Goal: Communication & Community: Share content

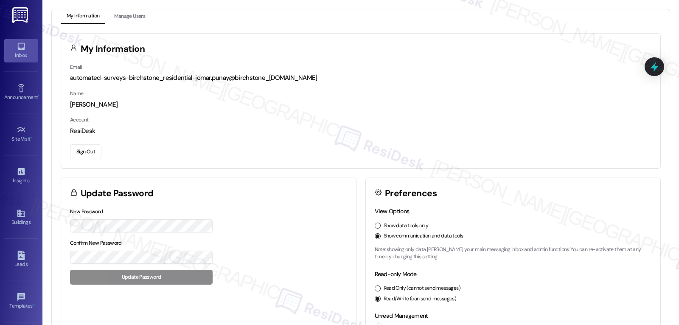
click at [31, 49] on link "Inbox" at bounding box center [21, 50] width 34 height 23
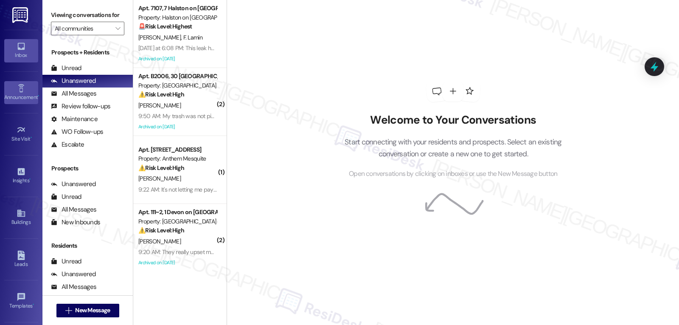
click at [15, 101] on div "Announcement •" at bounding box center [21, 97] width 42 height 8
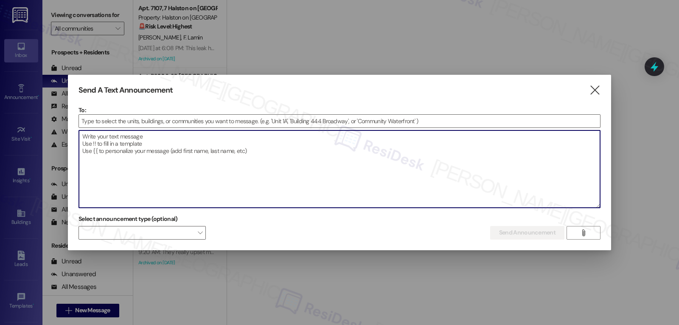
click at [154, 160] on textarea at bounding box center [339, 168] width 521 height 77
paste textarea "Hi {{first_name}}! :rotating_light:FINAL DAYS! Our $350 referral deal ends 9/9!…"
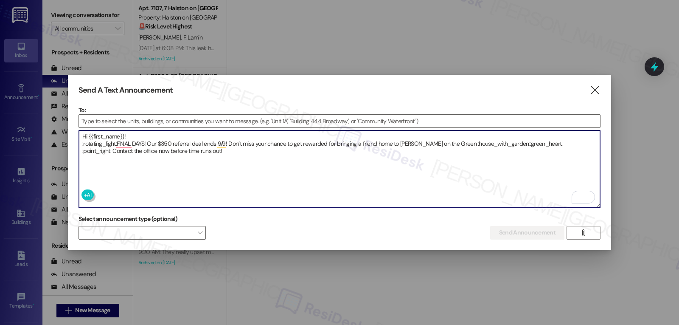
drag, startPoint x: 81, startPoint y: 144, endPoint x: 118, endPoint y: 141, distance: 37.0
click at [118, 141] on textarea "Hi {{first_name}}! :rotating_light:FINAL DAYS! Our $350 referral deal ends 9/9!…" at bounding box center [339, 168] width 521 height 77
click at [413, 142] on textarea "Hi {{first_name}}! 🚨FINAL DAYS! Our $350 referral deal ends 9/9! Don’t miss you…" at bounding box center [339, 168] width 521 height 77
click at [460, 141] on textarea "Hi {{first_name}}! 🚨FINAL DAYS! Our $350 referral deal ends 9/9! Don’t miss you…" at bounding box center [339, 168] width 521 height 77
click at [112, 150] on textarea "Hi {{first_name}}! 🚨FINAL DAYS! Our $350 referral deal ends 9/9! Don’t miss you…" at bounding box center [339, 168] width 521 height 77
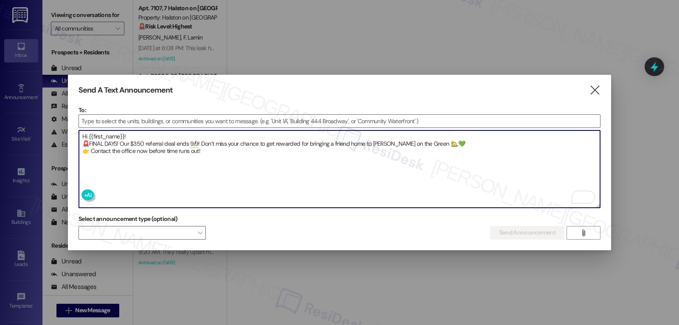
type textarea "Hi {{first_name}}! 🚨FINAL DAYS! Our $350 referral deal ends 9/9! Don’t miss you…"
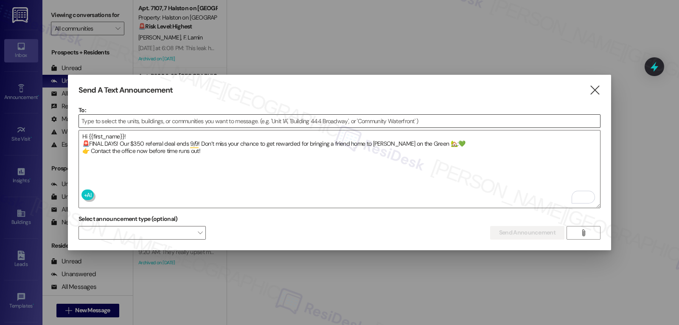
click at [281, 121] on input at bounding box center [339, 121] width 521 height 13
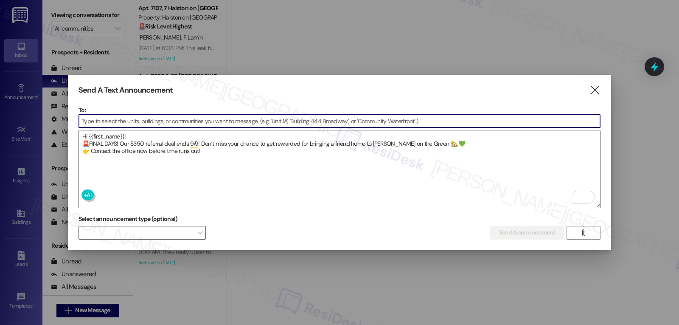
click at [281, 121] on input at bounding box center [339, 121] width 521 height 13
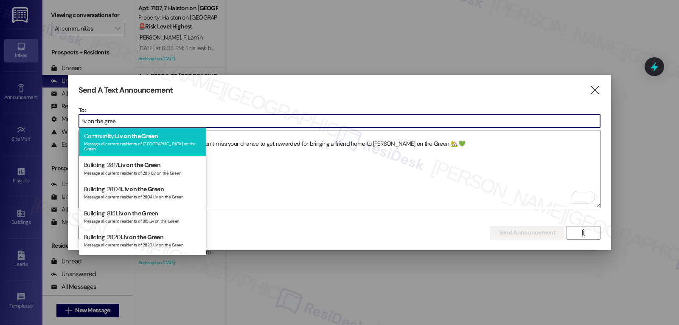
type input "liv on the gree"
click at [176, 143] on div "Message all current residents of Liv on the Green" at bounding box center [142, 145] width 117 height 12
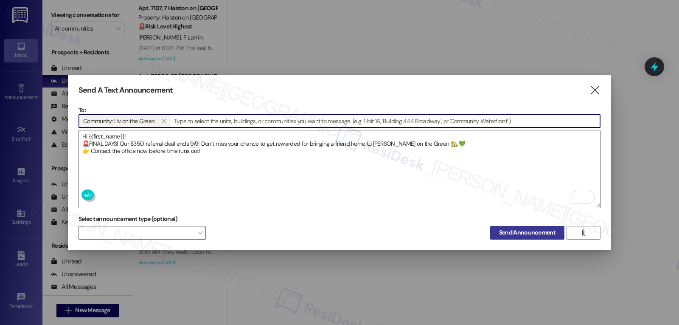
click at [525, 229] on span "Send Announcement" at bounding box center [527, 232] width 56 height 9
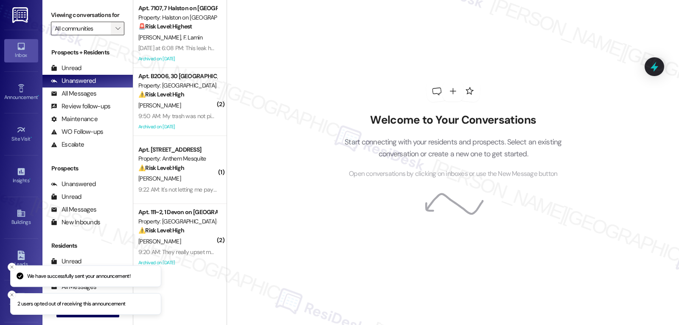
click at [115, 32] on icon "" at bounding box center [117, 28] width 5 height 7
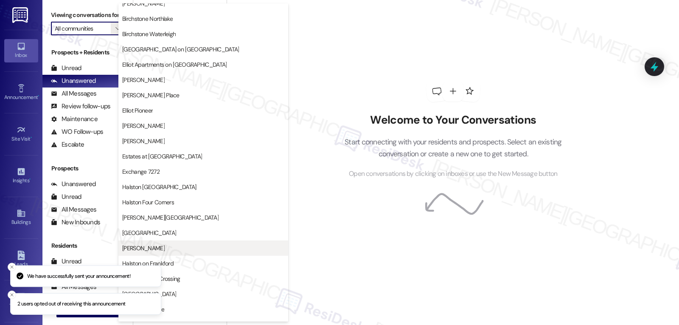
scroll to position [255, 0]
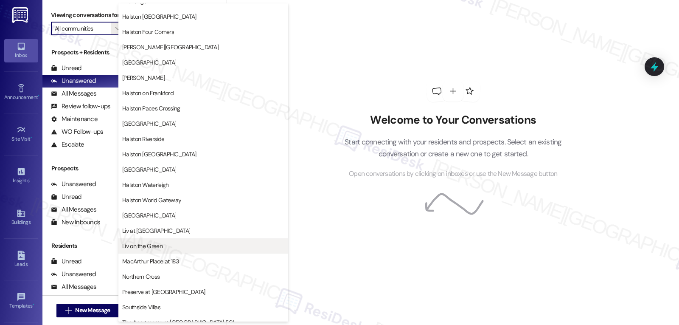
click at [184, 239] on button "Liv on the Green" at bounding box center [203, 245] width 170 height 15
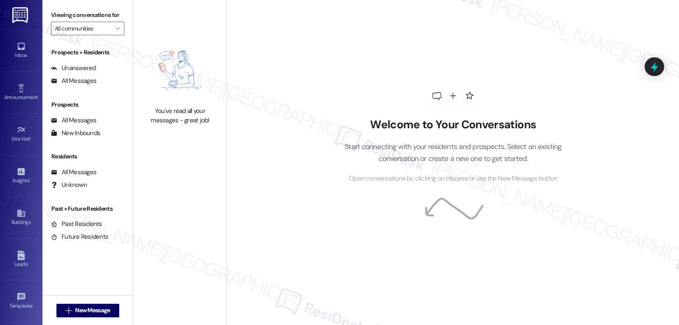
type input "Liv on the Green"
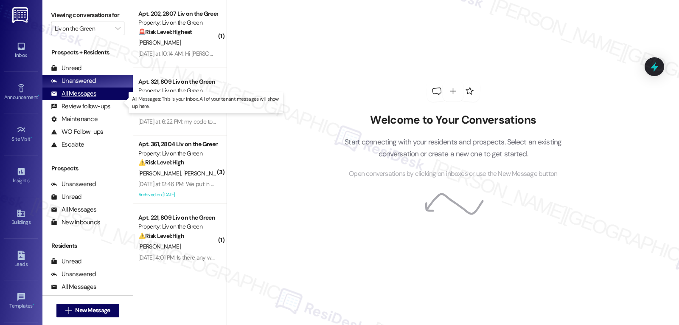
click at [84, 98] on div "All Messages" at bounding box center [73, 93] width 45 height 9
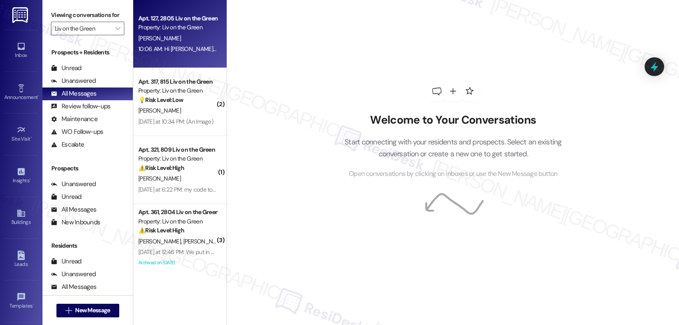
click at [171, 33] on div "M. Romero" at bounding box center [178, 38] width 80 height 11
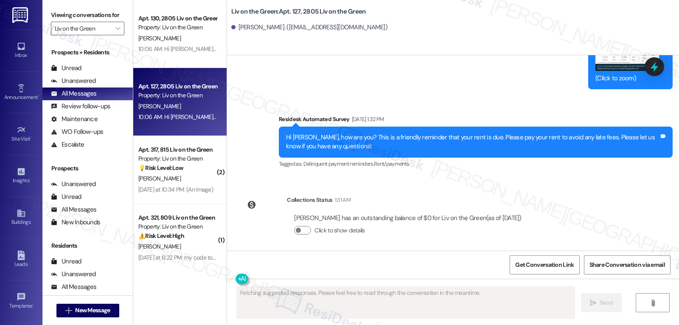
scroll to position [3527, 0]
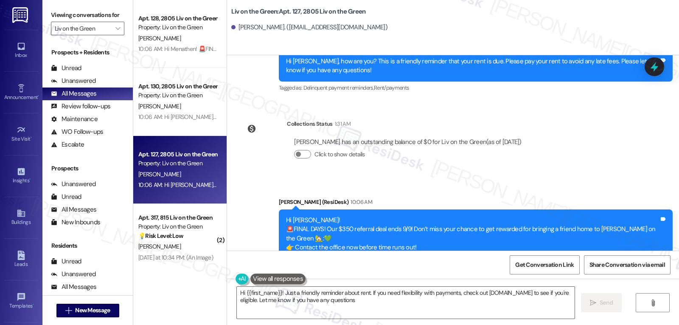
type textarea "Hi {{first_name}}! Just a friendly reminder about rent. If you need flexibility…"
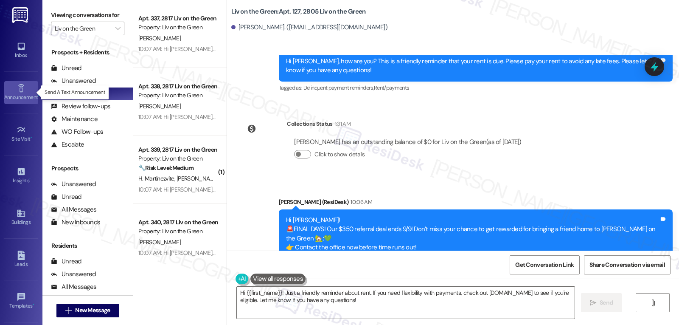
click at [13, 87] on link "Announcement •" at bounding box center [21, 92] width 34 height 23
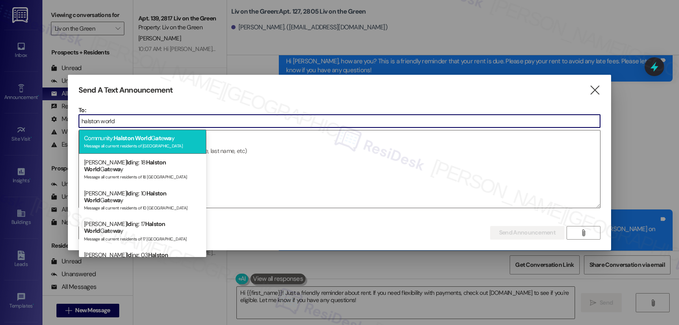
type input "halston world"
click at [122, 134] on div "Community: Halston World G at e wa y Message all current residents of Halston W…" at bounding box center [142, 141] width 127 height 24
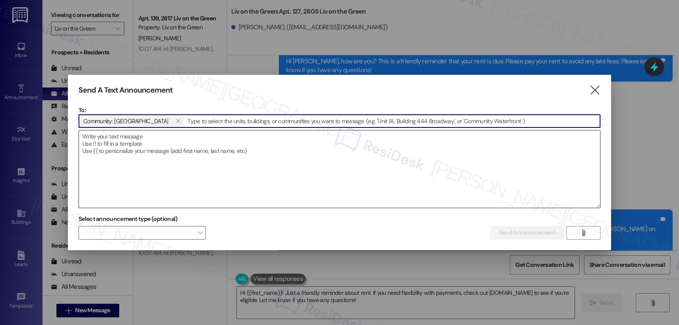
click at [155, 150] on textarea at bounding box center [339, 168] width 521 height 77
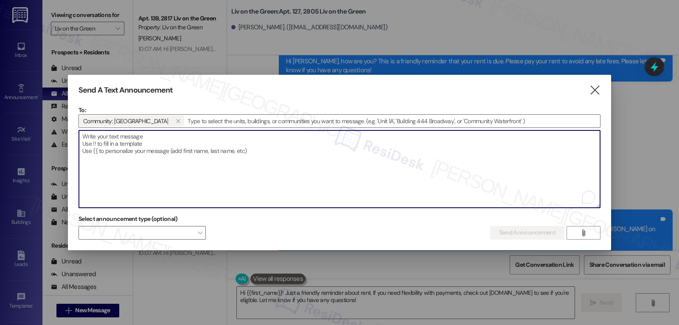
paste textarea "Hi {{first_name}}, :pizza: Today’s the day! Celebrate National Cheese Pizza Day…"
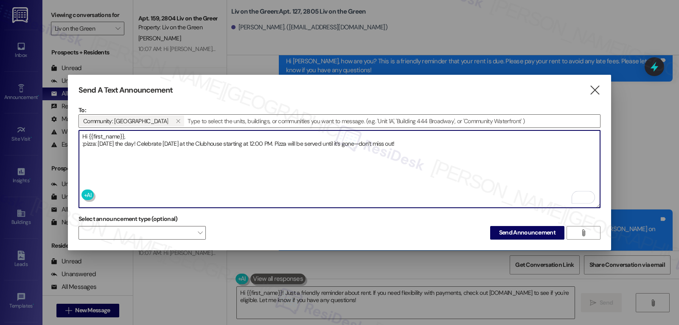
click at [96, 146] on textarea "Hi {{first_name}}, :pizza: Today’s the day! Celebrate National Cheese Pizza Day…" at bounding box center [339, 168] width 521 height 77
type textarea "Hi {{first_name}}, 🍕 Today’s the day! Celebrate National Cheese Pizza Day at th…"
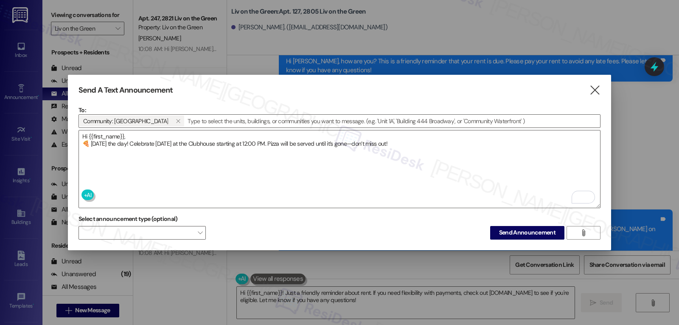
click at [421, 238] on div "Send A Text Announcement  To: Community: Halston World Gateway   Drop image …" at bounding box center [339, 162] width 543 height 175
click at [518, 230] on span "Send Announcement" at bounding box center [527, 232] width 56 height 9
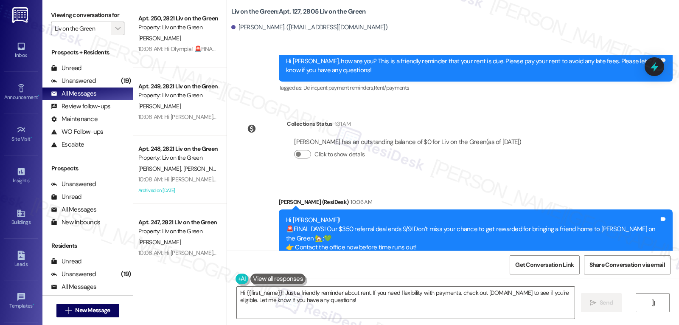
click at [115, 32] on icon "" at bounding box center [117, 28] width 5 height 7
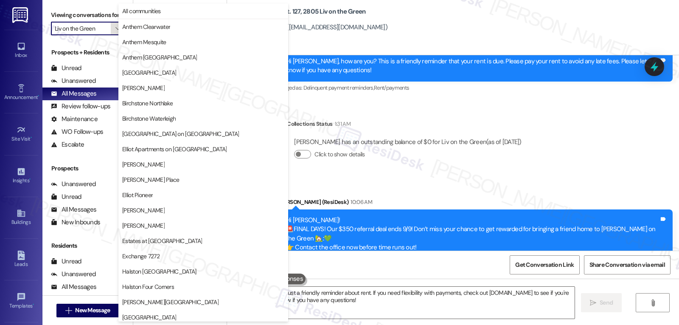
scroll to position [294, 0]
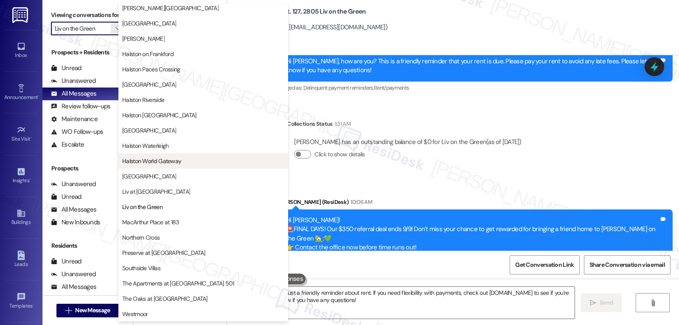
click at [170, 166] on button "Halston World Gateway" at bounding box center [203, 160] width 170 height 15
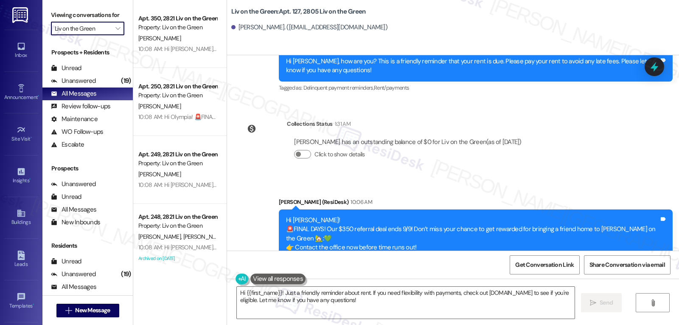
type input "Halston World Gateway"
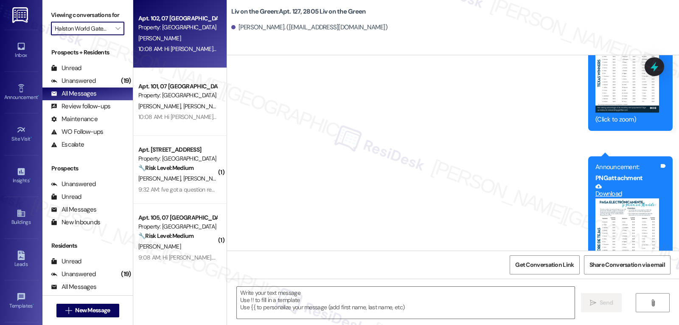
type textarea "Fetching suggested responses. Please feel free to read through the conversation…"
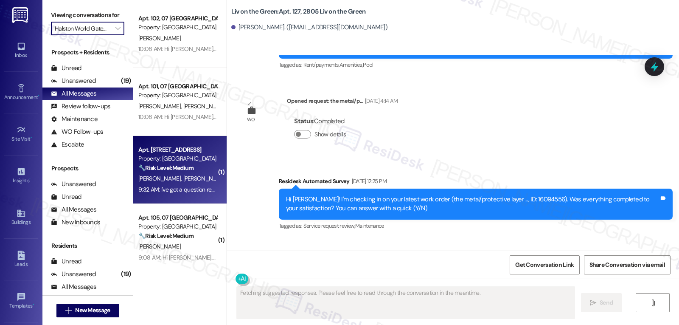
scroll to position [2299, 0]
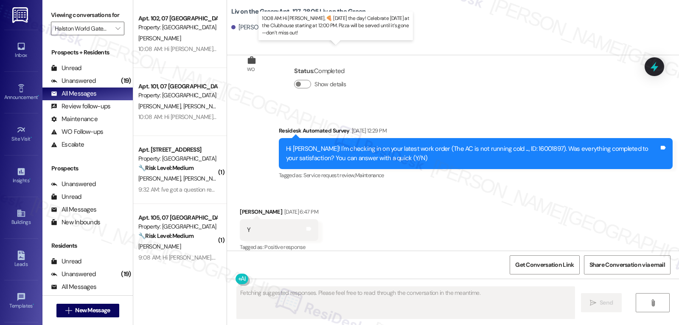
click at [190, 48] on div "10:08 AM: Hi Tomas, 🍕 Today’s the day! Celebrate National Cheese Pizza Day at t…" at bounding box center [329, 49] width 382 height 8
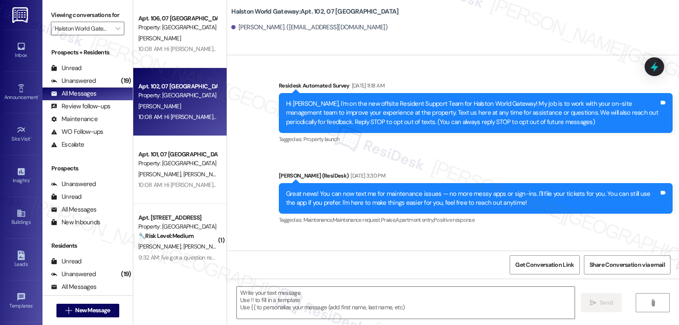
scroll to position [3226, 0]
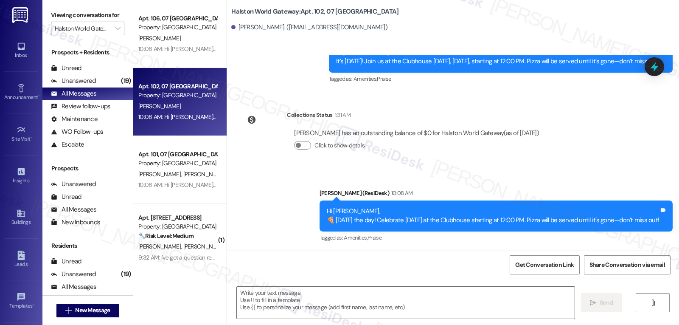
type textarea "Fetching suggested responses. Please feel free to read through the conversation…"
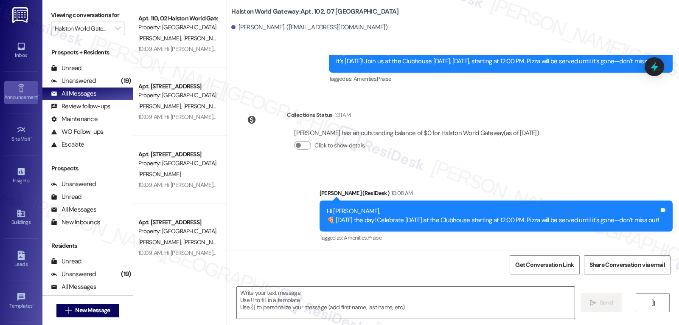
click at [19, 94] on div "Announcement •" at bounding box center [21, 97] width 42 height 8
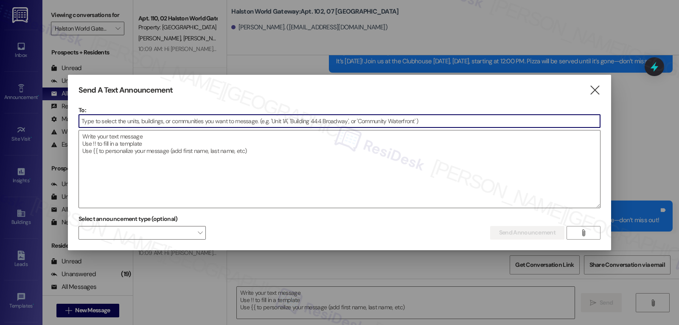
click at [135, 122] on input at bounding box center [339, 121] width 521 height 13
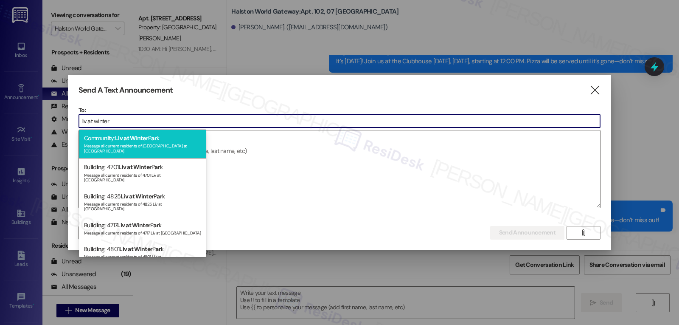
type input "liv at winter"
click at [147, 138] on span "Liv at Winter" at bounding box center [131, 138] width 33 height 8
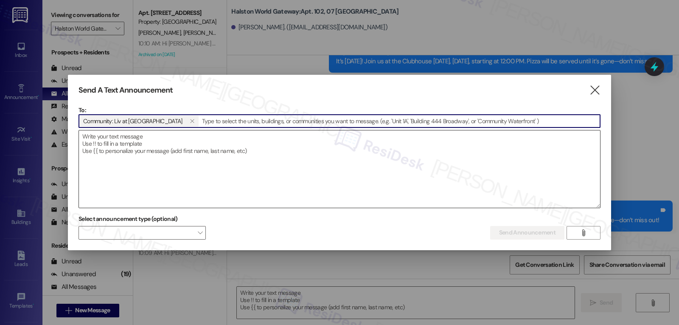
click at [186, 143] on textarea at bounding box center [339, 168] width 521 height 77
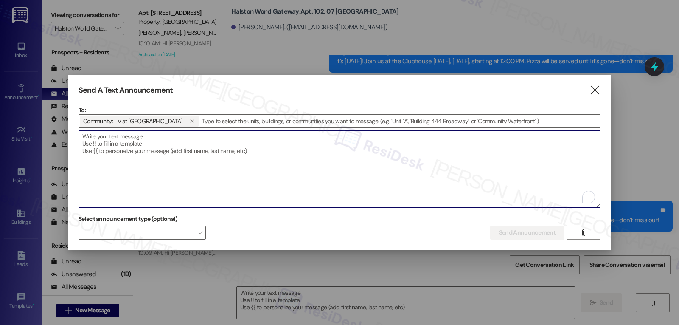
paste textarea "Hi {{first_name}}! National Cheese Pizza Day :pizza: Celebrate National Cheese …"
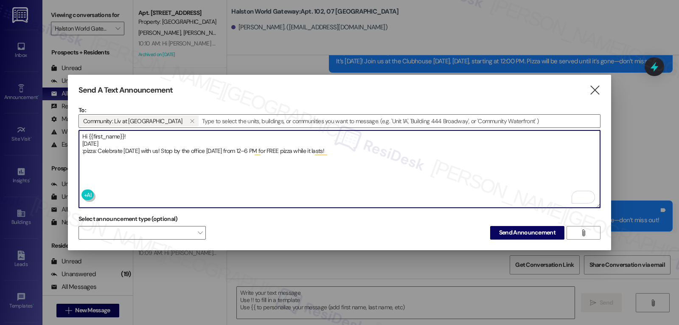
click at [82, 147] on textarea "Hi {{first_name}}! National Cheese Pizza Day :pizza: Celebrate National Cheese …" at bounding box center [339, 168] width 521 height 77
type textarea "Hi {{first_name}}! National Cheese Pizza Day 🍕 Celebrate National Cheese Pizza …"
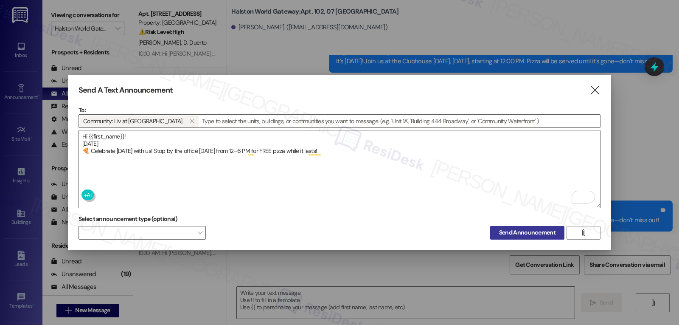
click at [544, 234] on span "Send Announcement" at bounding box center [527, 232] width 56 height 9
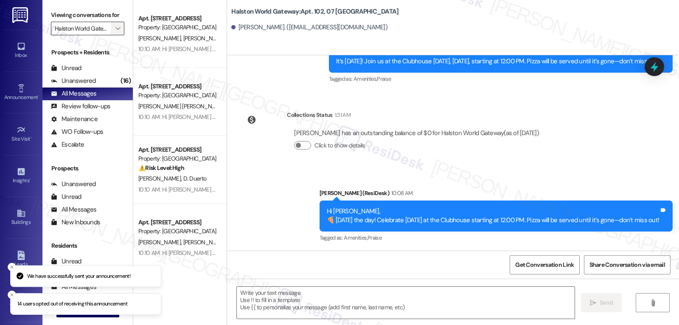
click at [115, 35] on span "" at bounding box center [118, 29] width 8 height 14
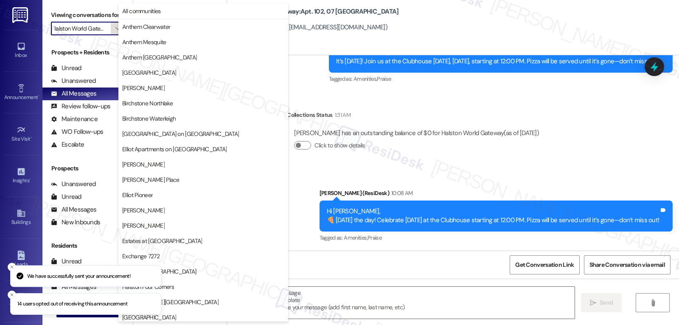
scroll to position [294, 0]
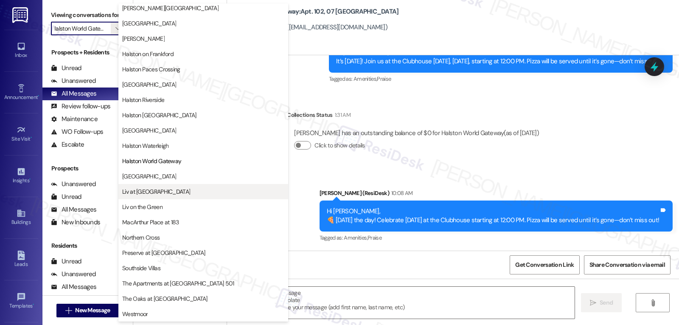
click at [166, 192] on span "Liv at Winter Park" at bounding box center [203, 191] width 162 height 8
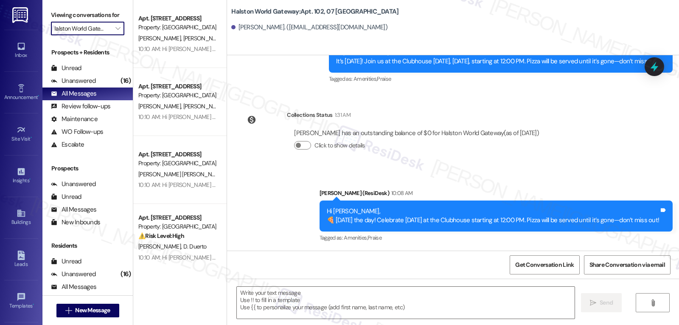
type input "Liv at Winter Park"
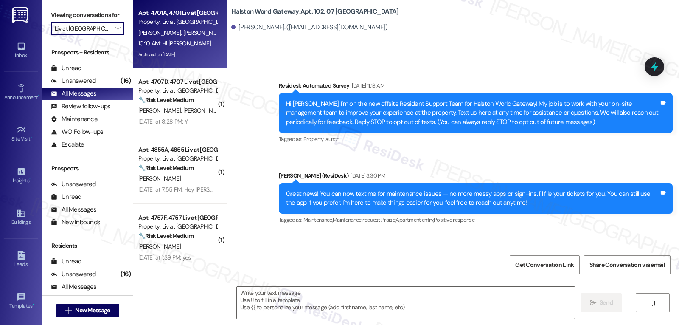
scroll to position [3226, 0]
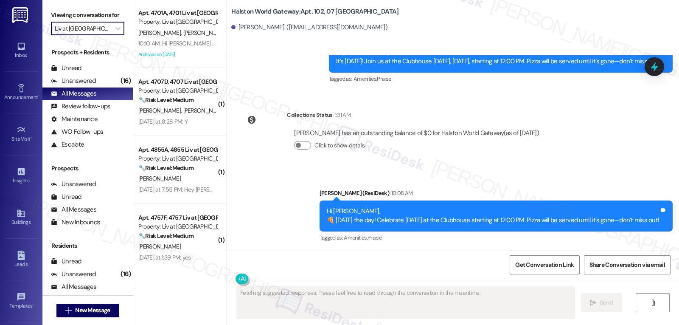
type textarea "Fetching suggested responses. Please feel free to read through the conversation…"
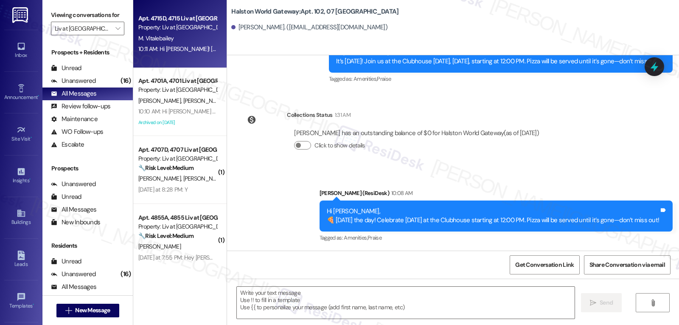
click at [189, 35] on div "M. Vitalebailey" at bounding box center [178, 38] width 80 height 11
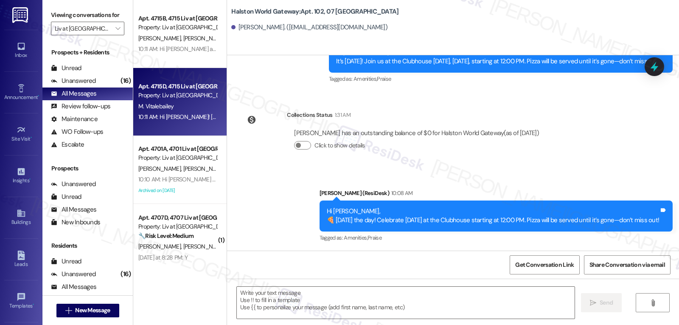
type textarea "Fetching suggested responses. Please feel free to read through the conversation…"
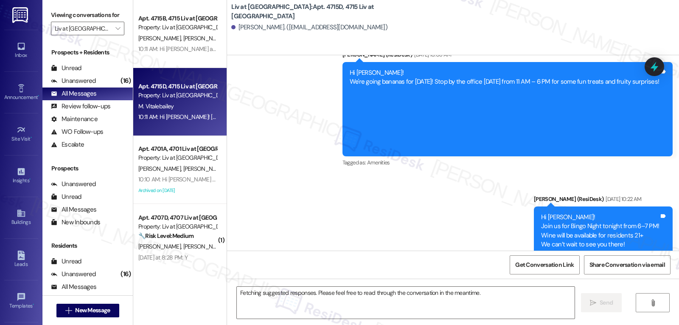
scroll to position [4871, 0]
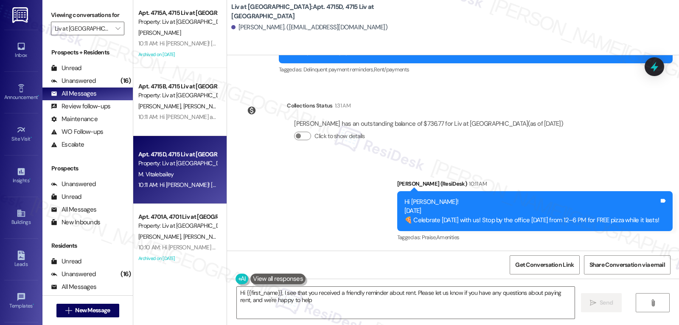
type textarea "Hi {{first_name}}, I see that you received a friendly reminder about rent. Plea…"
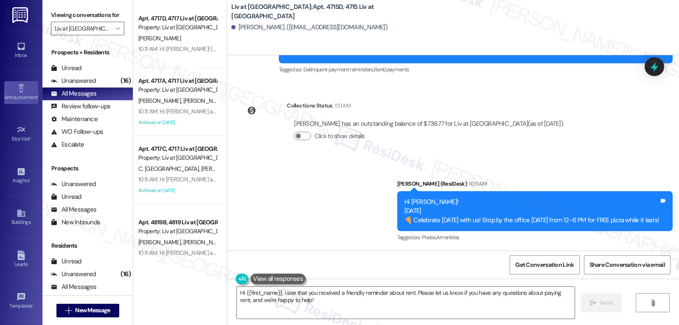
click at [22, 92] on icon at bounding box center [21, 88] width 9 height 9
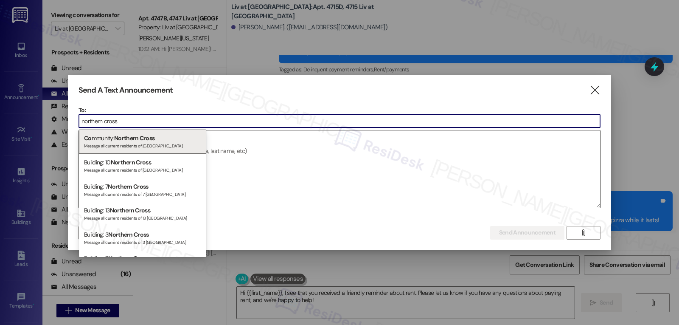
type input "northern cross"
click at [165, 137] on div "Co mmunity: Northern Cross Message all current residents of Northern Cross" at bounding box center [142, 141] width 127 height 24
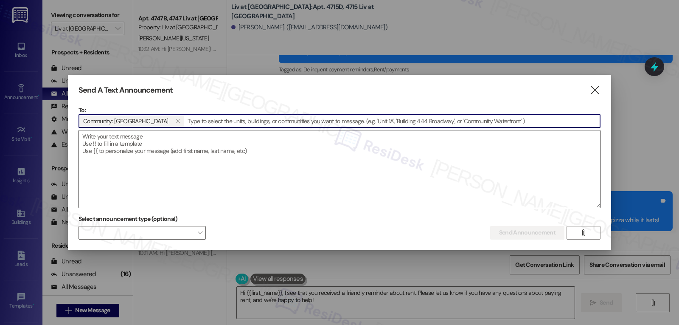
click at [193, 143] on textarea at bounding box center [339, 168] width 521 height 77
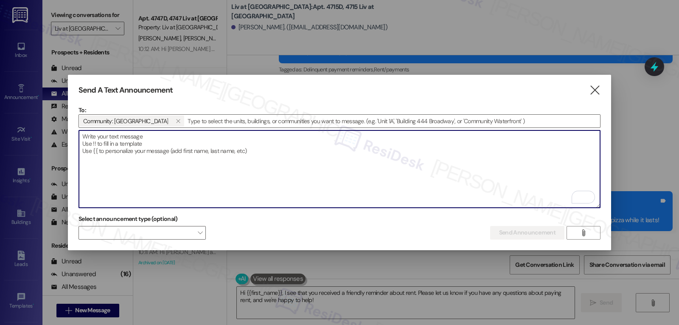
click at [272, 191] on textarea "To enrich screen reader interactions, please activate Accessibility in Grammarl…" at bounding box center [339, 168] width 521 height 77
paste textarea "Hi {{first_name}}, Hungry? TeeDee & Jeffrows Food Truck will be in front of the…"
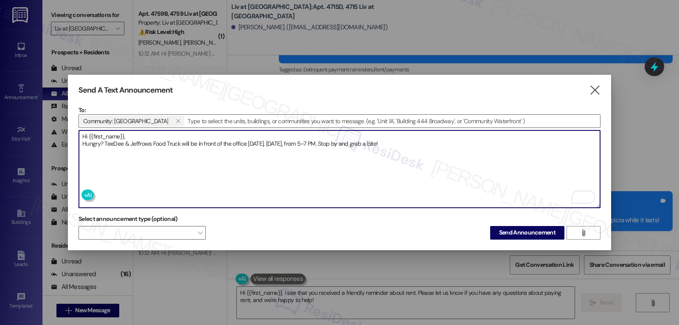
type textarea "Hi {{first_name}}, Hungry? TeeDee & Jeffrows Food Truck will be in front of the…"
click at [539, 232] on span "Send Announcement" at bounding box center [527, 232] width 56 height 9
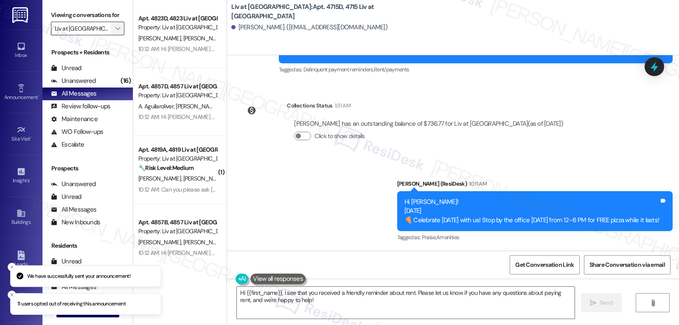
click at [114, 35] on span "" at bounding box center [118, 29] width 8 height 14
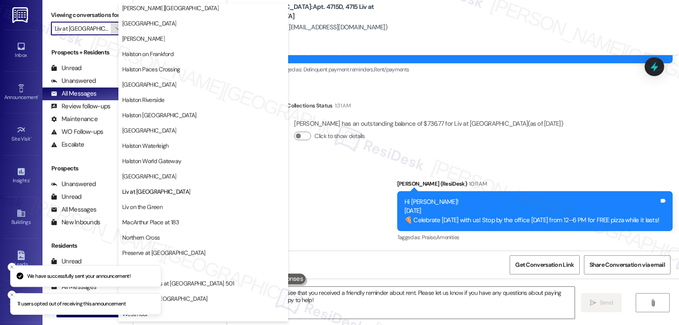
scroll to position [294, 0]
click at [173, 241] on button "Northern Cross" at bounding box center [203, 237] width 170 height 15
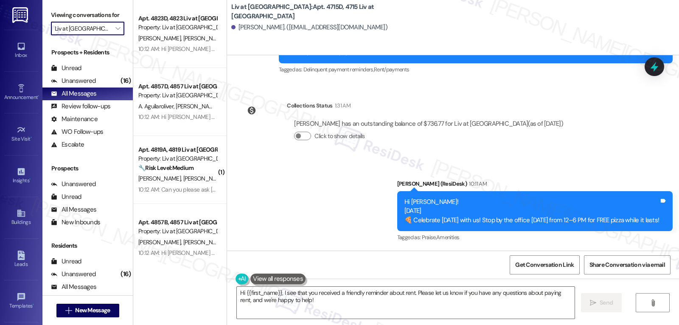
type input "Northern Cross"
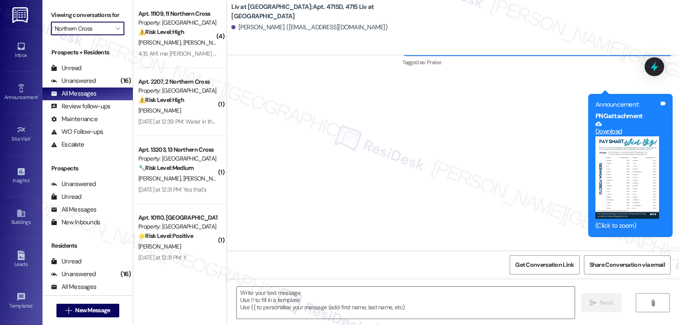
type textarea "Fetching suggested responses. Please feel free to read through the conversation…"
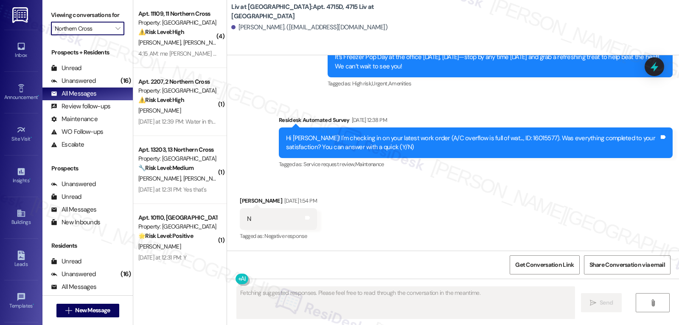
scroll to position [2783, 0]
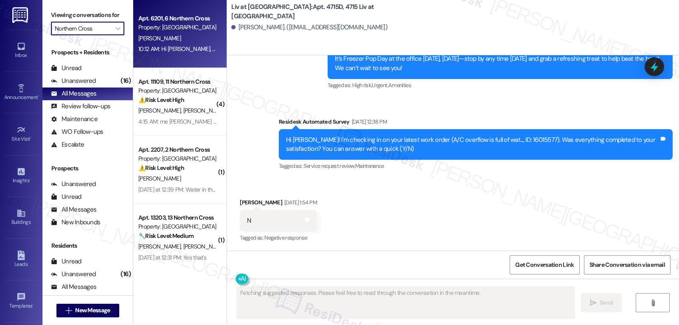
click at [164, 41] on div "C. Coffer" at bounding box center [178, 38] width 80 height 11
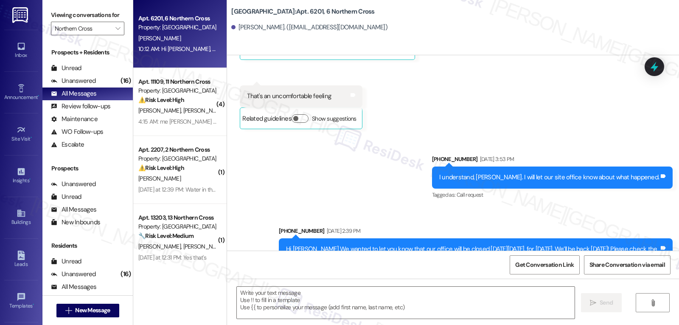
type textarea "Fetching suggested responses. Please feel free to read through the conversation…"
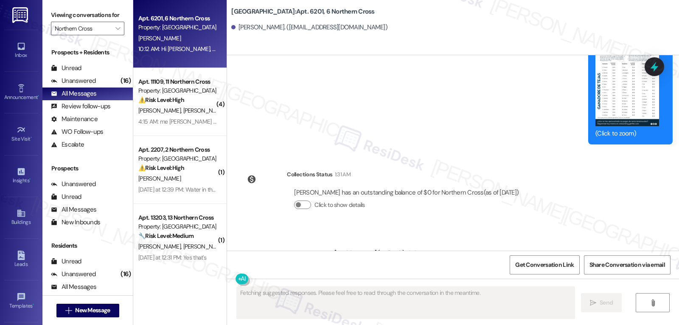
scroll to position [7867, 0]
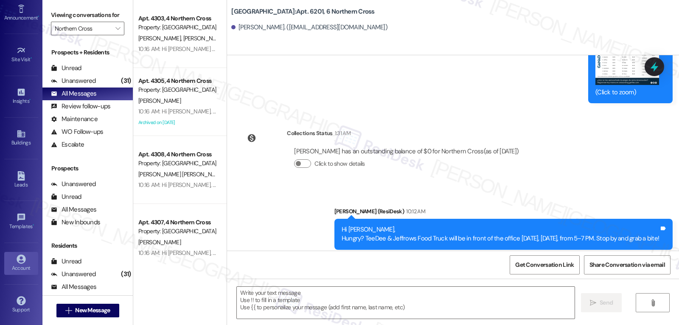
scroll to position [80, 0]
click at [9, 267] on div "Account" at bounding box center [21, 267] width 42 height 8
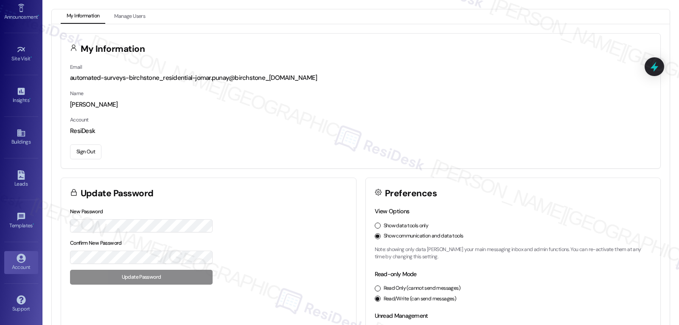
click at [88, 147] on button "Sign Out" at bounding box center [85, 151] width 31 height 15
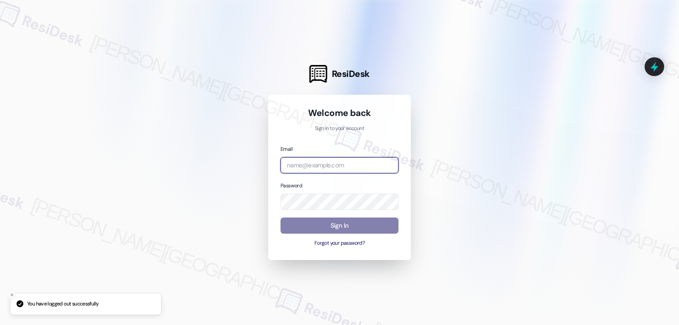
click at [357, 163] on input "email" at bounding box center [340, 165] width 118 height 17
click at [349, 171] on input "email" at bounding box center [340, 165] width 118 height 17
paste input "[EMAIL_ADDRESS][DOMAIN_NAME]"
type input "[EMAIL_ADDRESS][DOMAIN_NAME]"
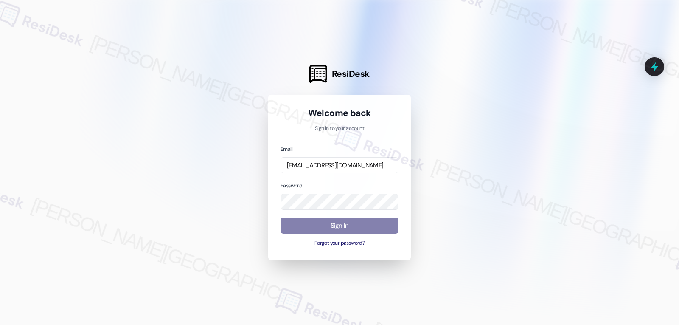
scroll to position [0, 0]
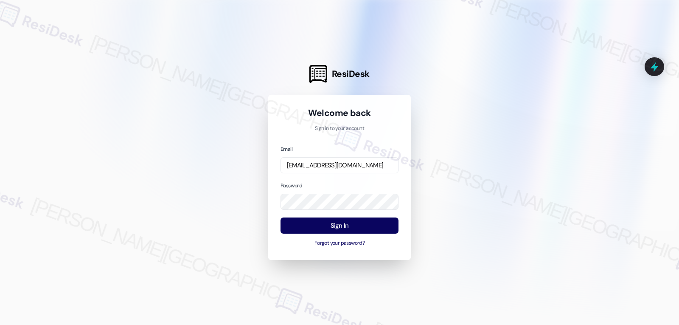
click at [466, 178] on div at bounding box center [339, 162] width 679 height 325
click at [372, 220] on button "Sign In" at bounding box center [340, 225] width 118 height 17
